Goal: Information Seeking & Learning: Learn about a topic

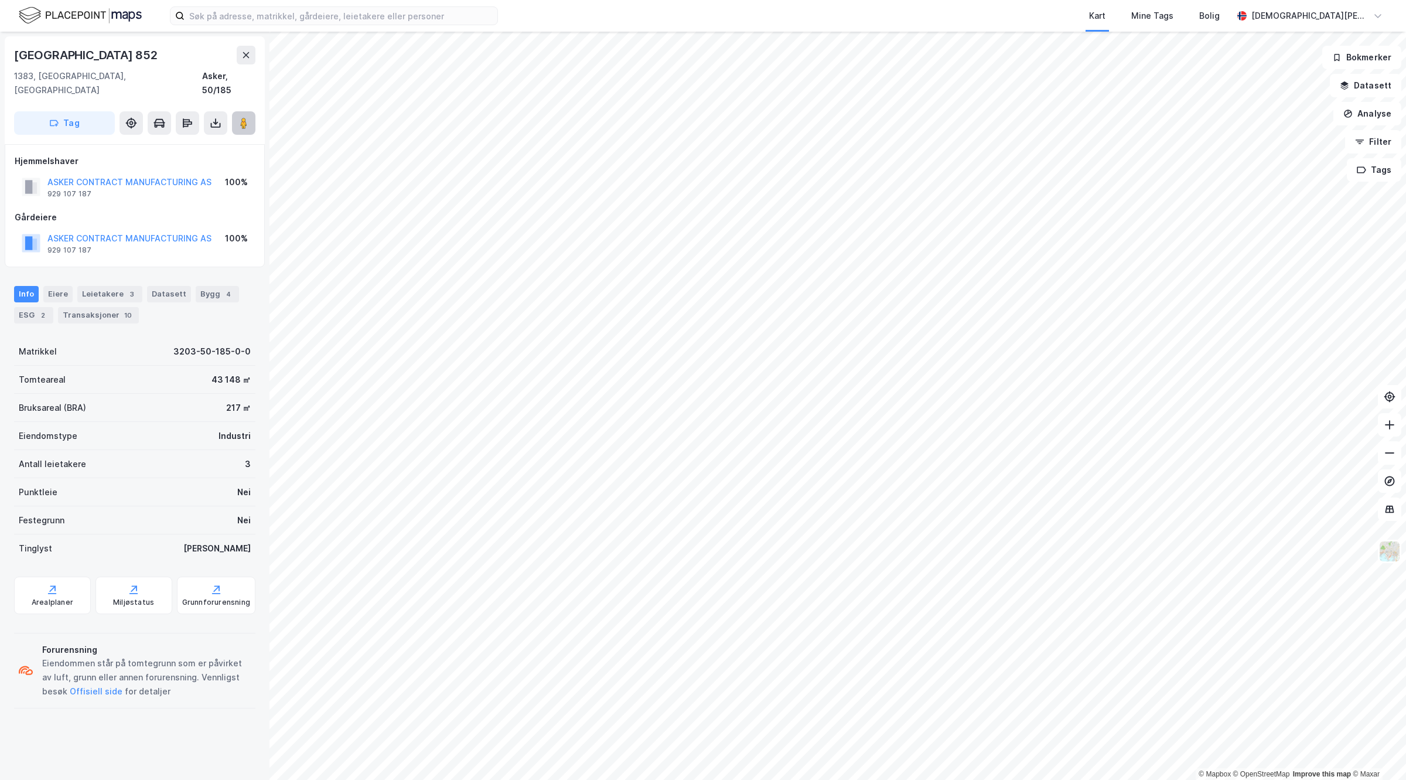
click at [247, 117] on icon at bounding box center [244, 123] width 12 height 12
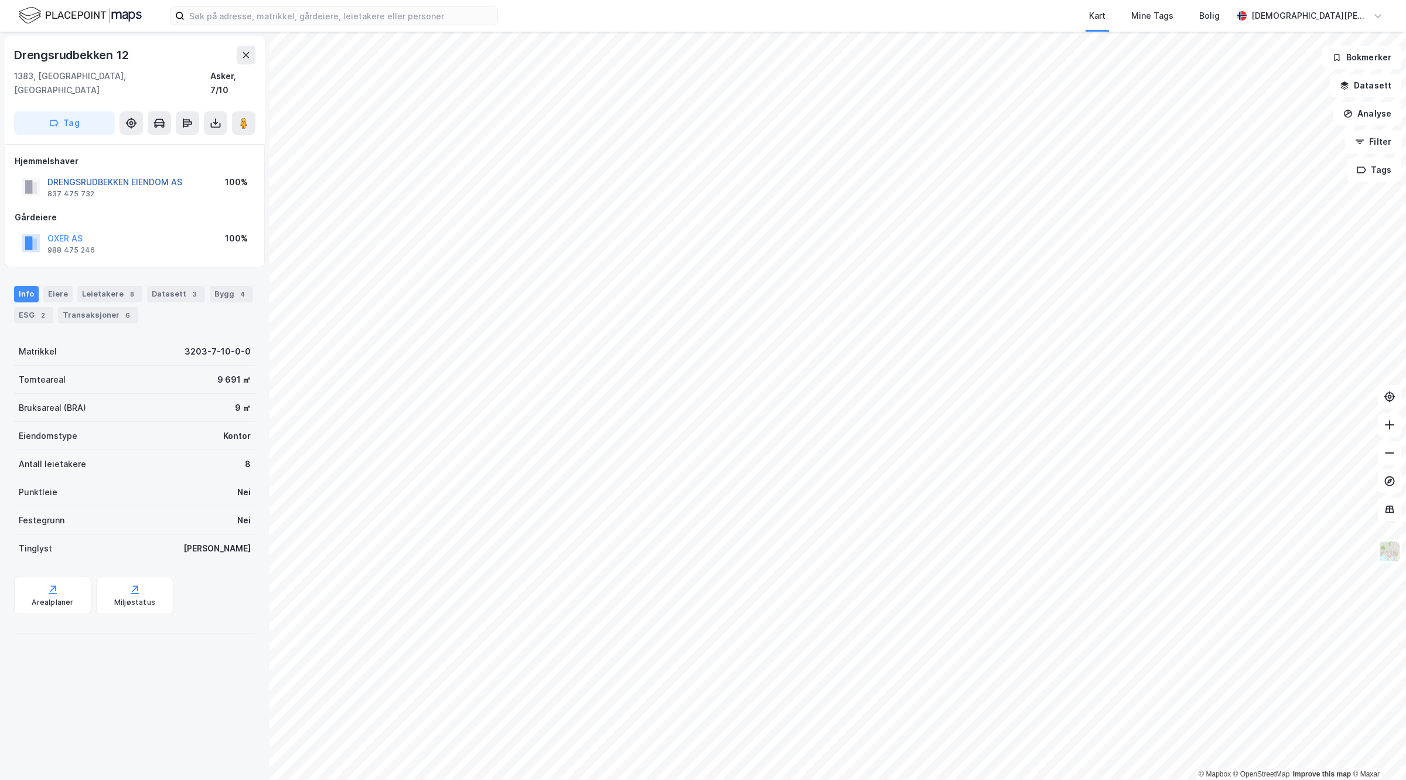
click at [0, 0] on button "DRENGSRUDBEKKEN EIENDOM AS" at bounding box center [0, 0] width 0 height 0
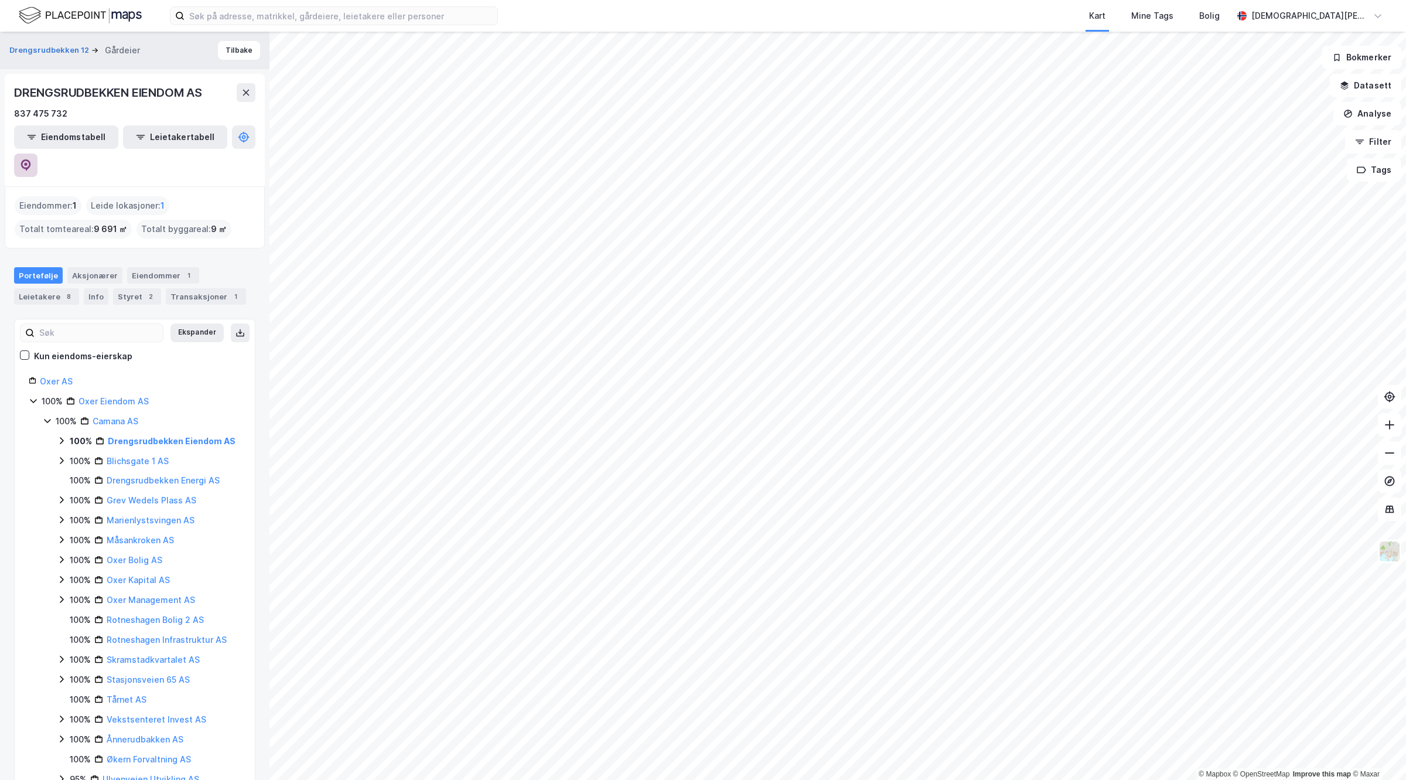
click at [37, 153] on button at bounding box center [25, 164] width 23 height 23
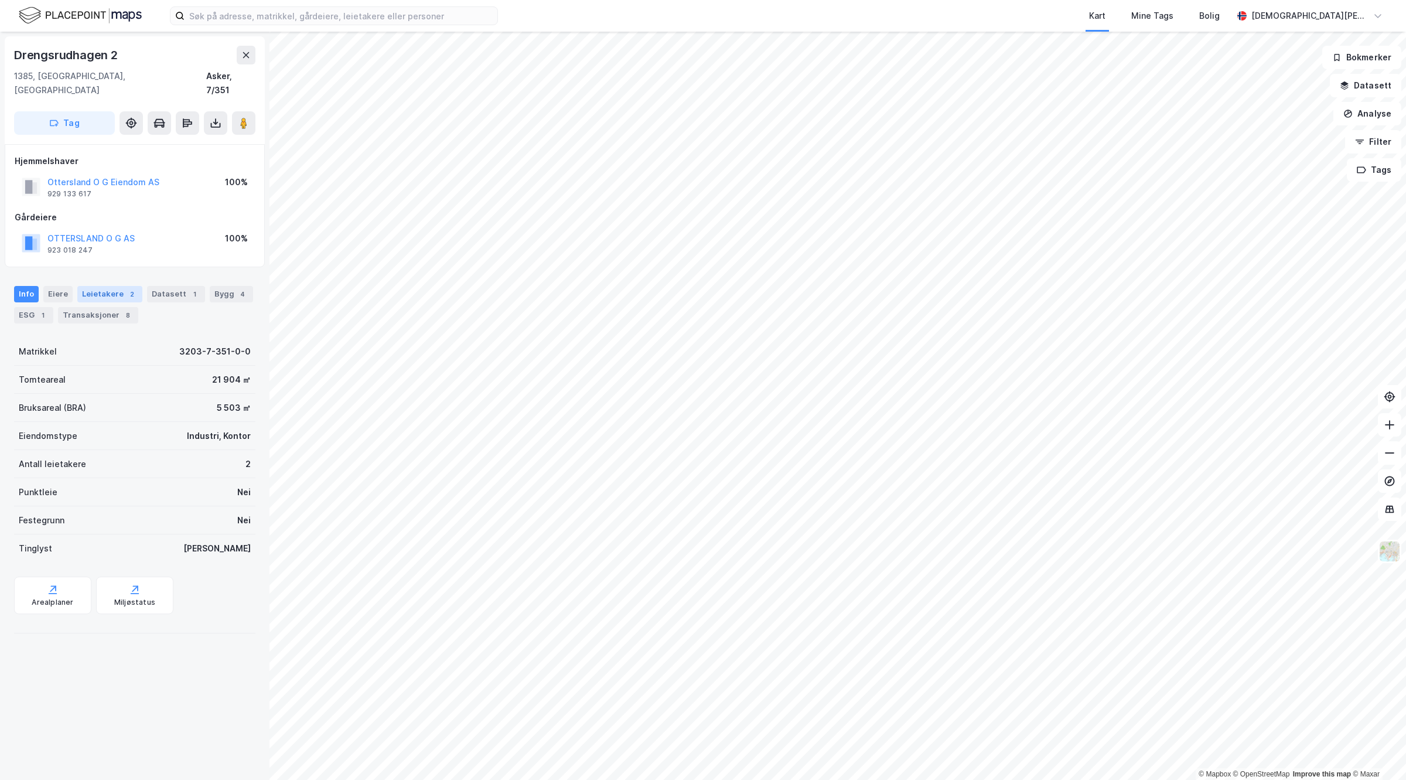
click at [115, 286] on div "Leietakere 2" at bounding box center [109, 294] width 65 height 16
